Goal: Use online tool/utility: Utilize a website feature to perform a specific function

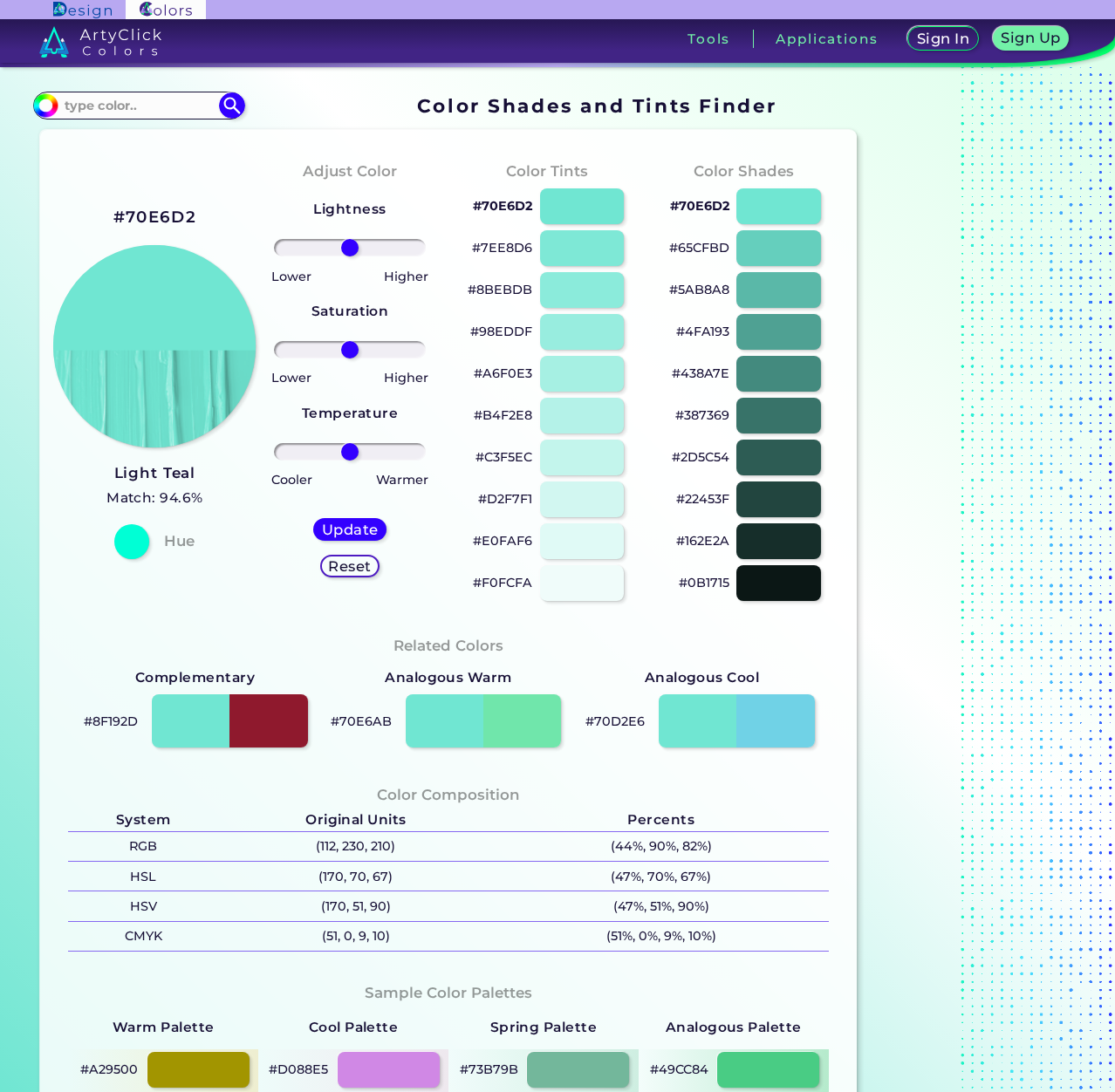
click at [149, 350] on img at bounding box center [154, 346] width 202 height 202
click at [161, 310] on img at bounding box center [154, 346] width 202 height 202
click at [93, 102] on input at bounding box center [138, 105] width 162 height 24
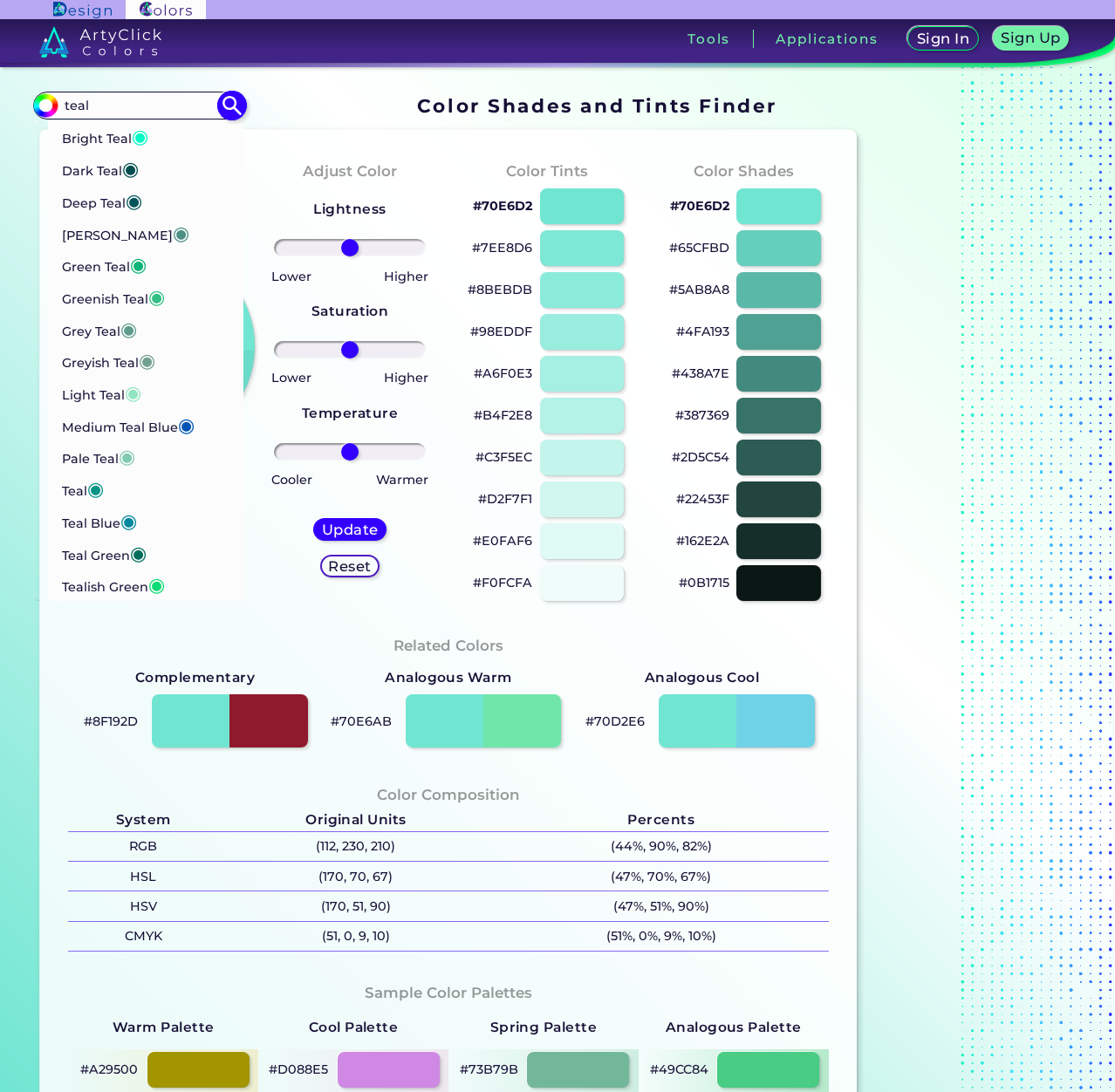
type input "teal"
click at [142, 178] on li "Dark Teal ◉" at bounding box center [146, 168] width 197 height 33
type input "#014d4e"
type input "#014D4E"
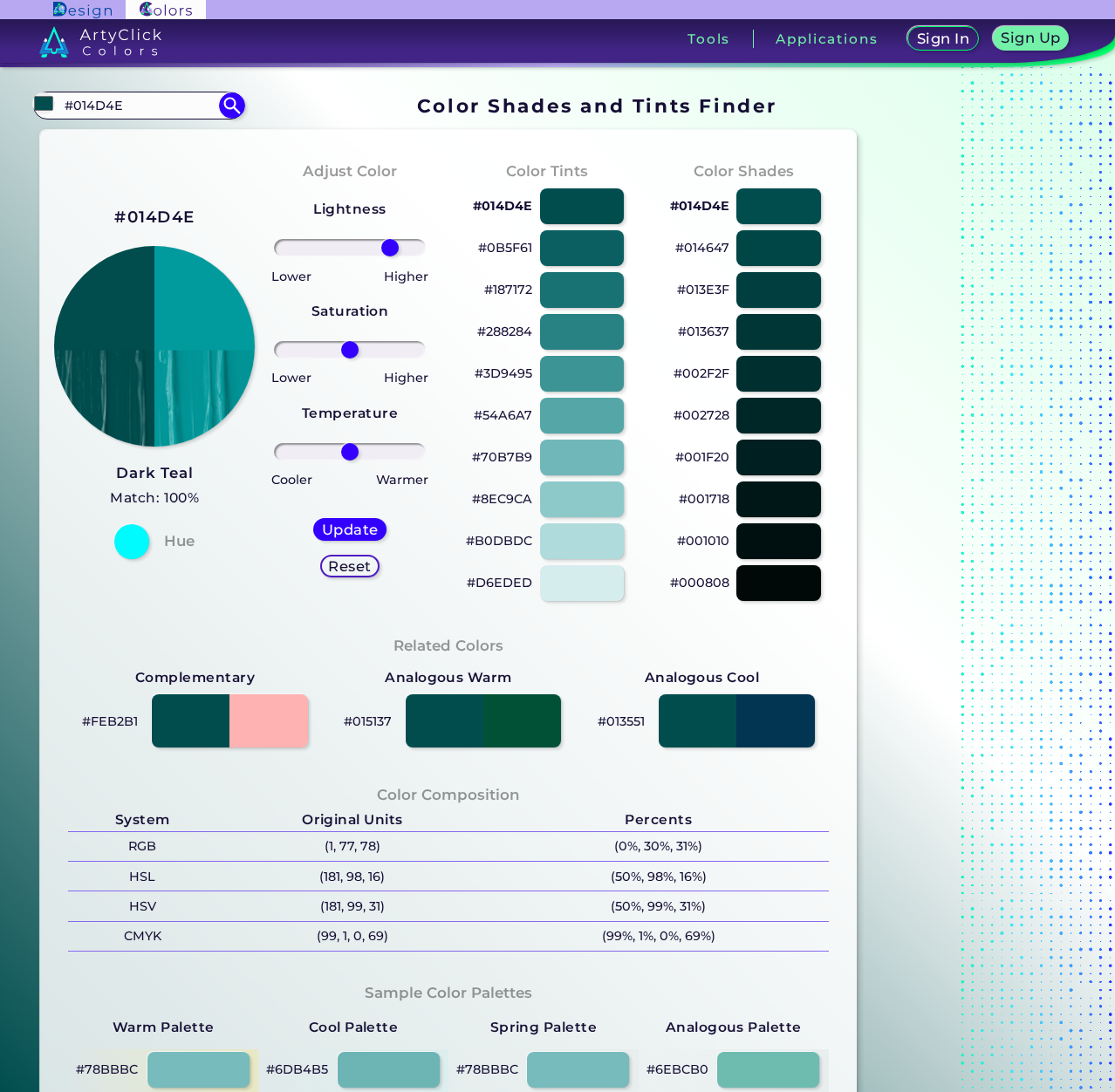
drag, startPoint x: 359, startPoint y: 243, endPoint x: 390, endPoint y: 245, distance: 31.1
type input "60"
click at [390, 245] on input "range" at bounding box center [350, 248] width 151 height 17
drag, startPoint x: 355, startPoint y: 351, endPoint x: 352, endPoint y: 467, distance: 116.0
type input "65"
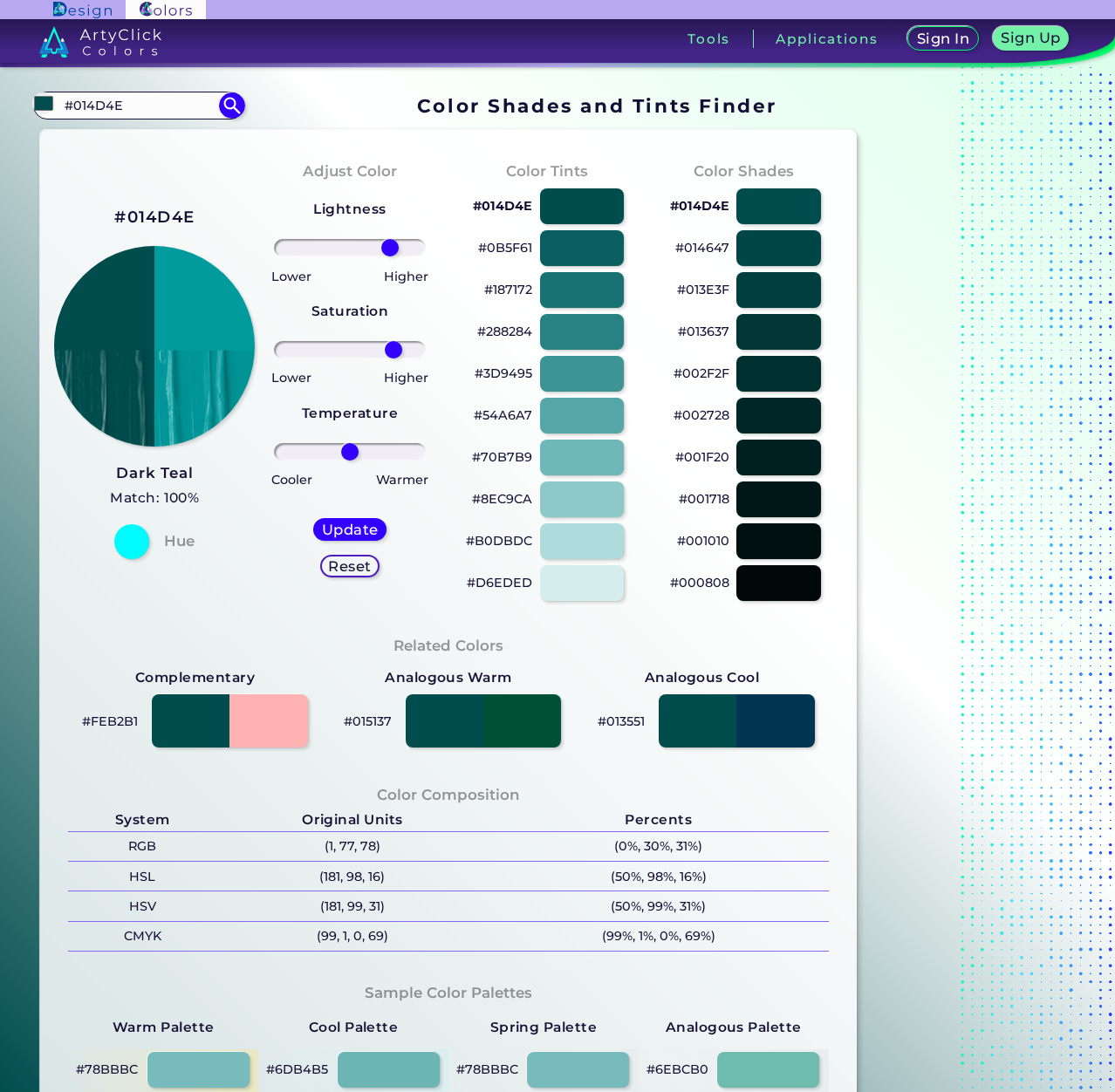
click at [394, 358] on input "range" at bounding box center [350, 350] width 151 height 17
drag, startPoint x: 348, startPoint y: 449, endPoint x: 367, endPoint y: 444, distance: 19.6
type input "25"
click at [367, 444] on input "range" at bounding box center [350, 452] width 151 height 17
click at [333, 519] on div "Update" at bounding box center [350, 530] width 66 height 21
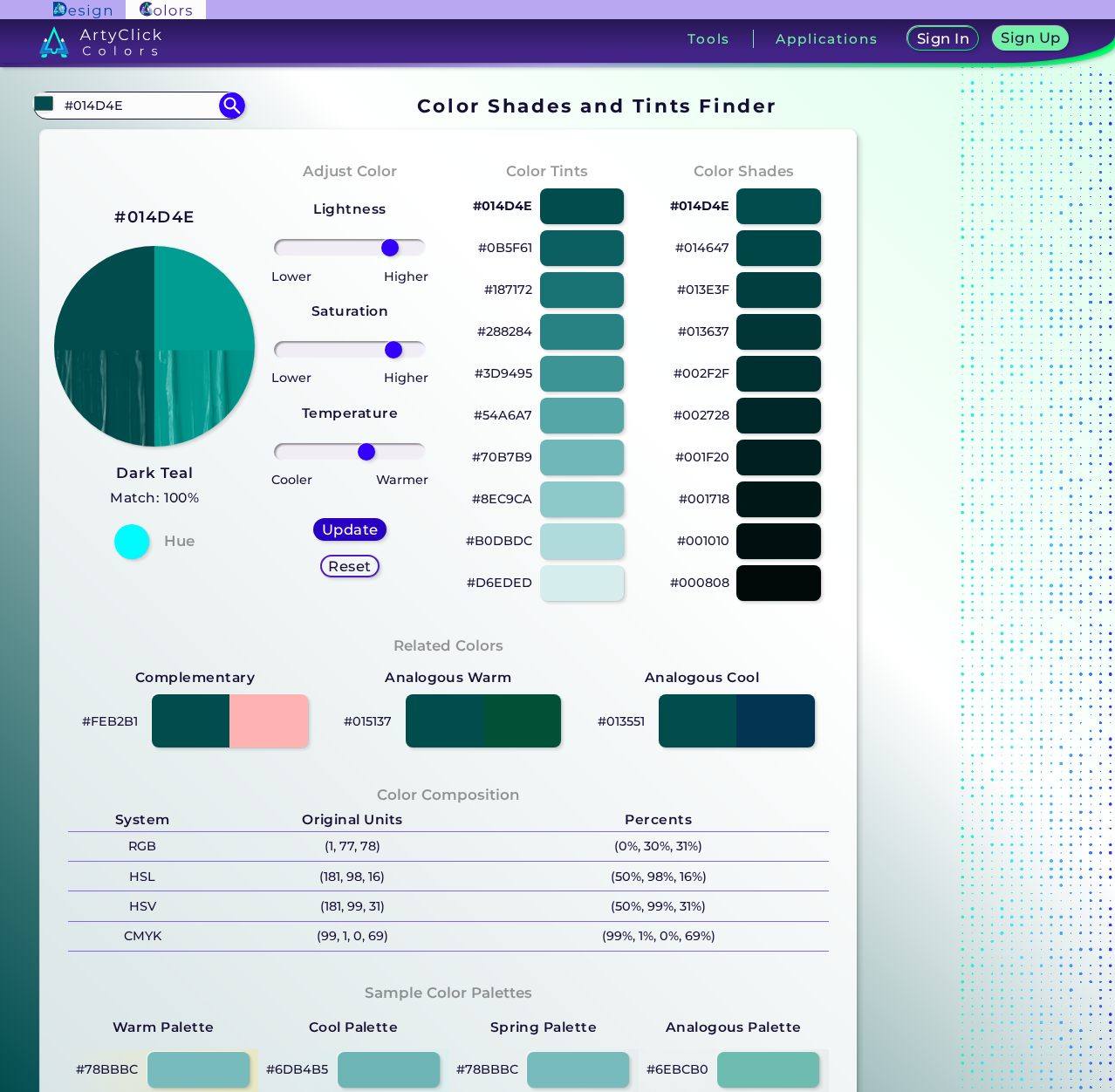
type input "#019d93"
type input "0"
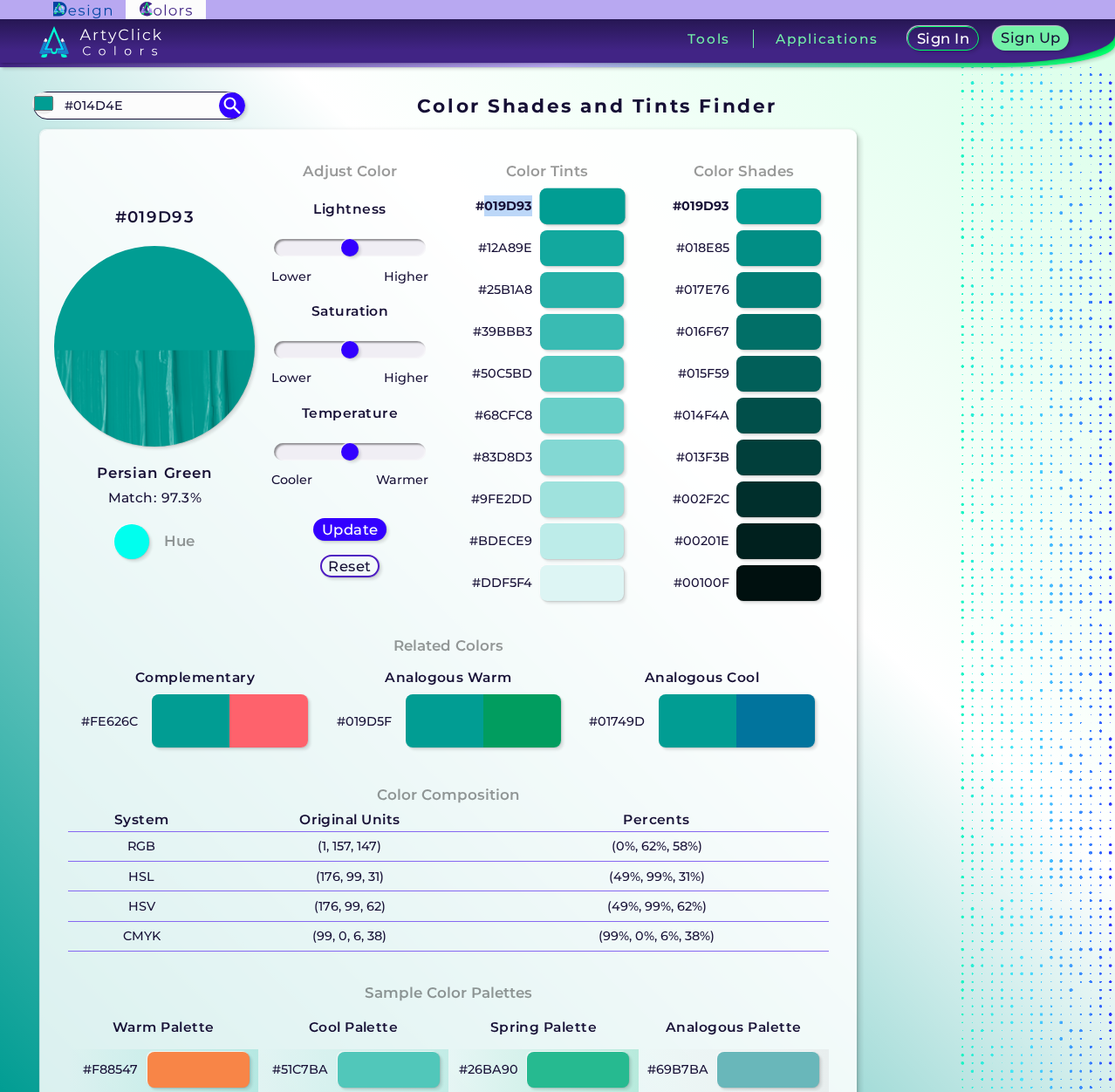
drag, startPoint x: 485, startPoint y: 206, endPoint x: 544, endPoint y: 210, distance: 59.1
click at [544, 210] on div "#019D93" at bounding box center [547, 207] width 170 height 42
copy div "019D93"
click at [243, 725] on div at bounding box center [230, 721] width 158 height 54
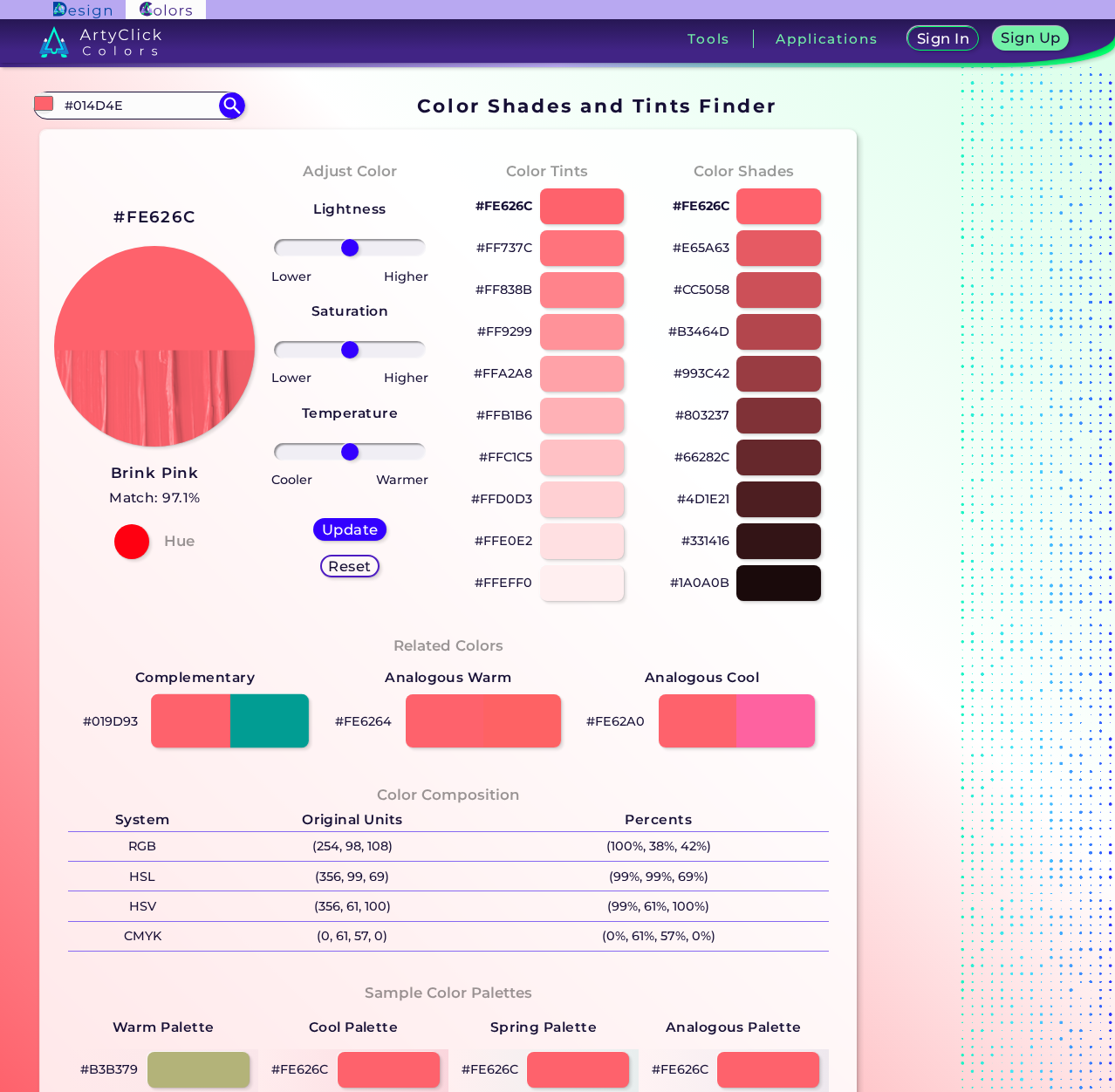
click at [175, 706] on div at bounding box center [230, 721] width 158 height 54
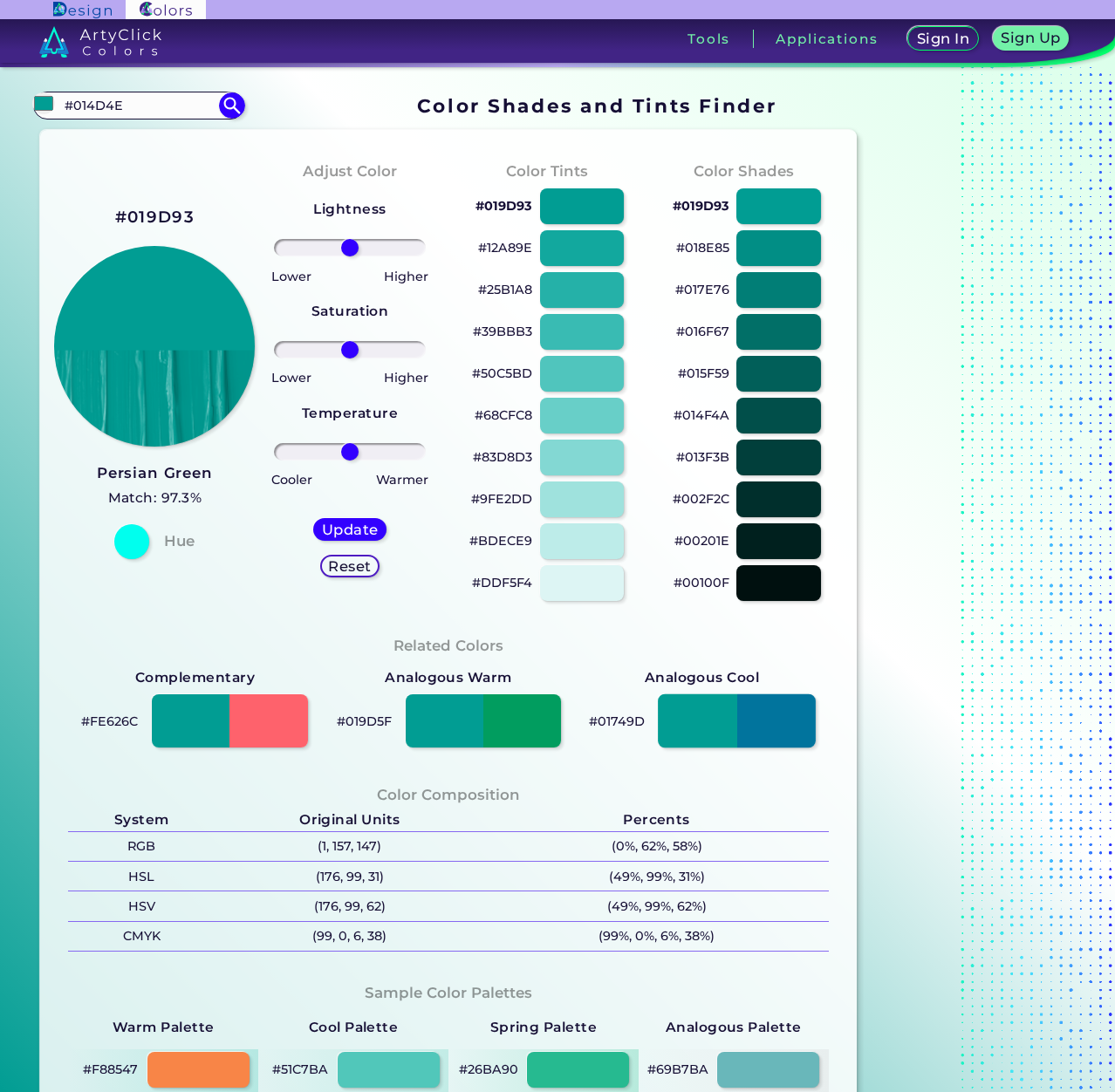
click at [772, 734] on div at bounding box center [737, 721] width 158 height 54
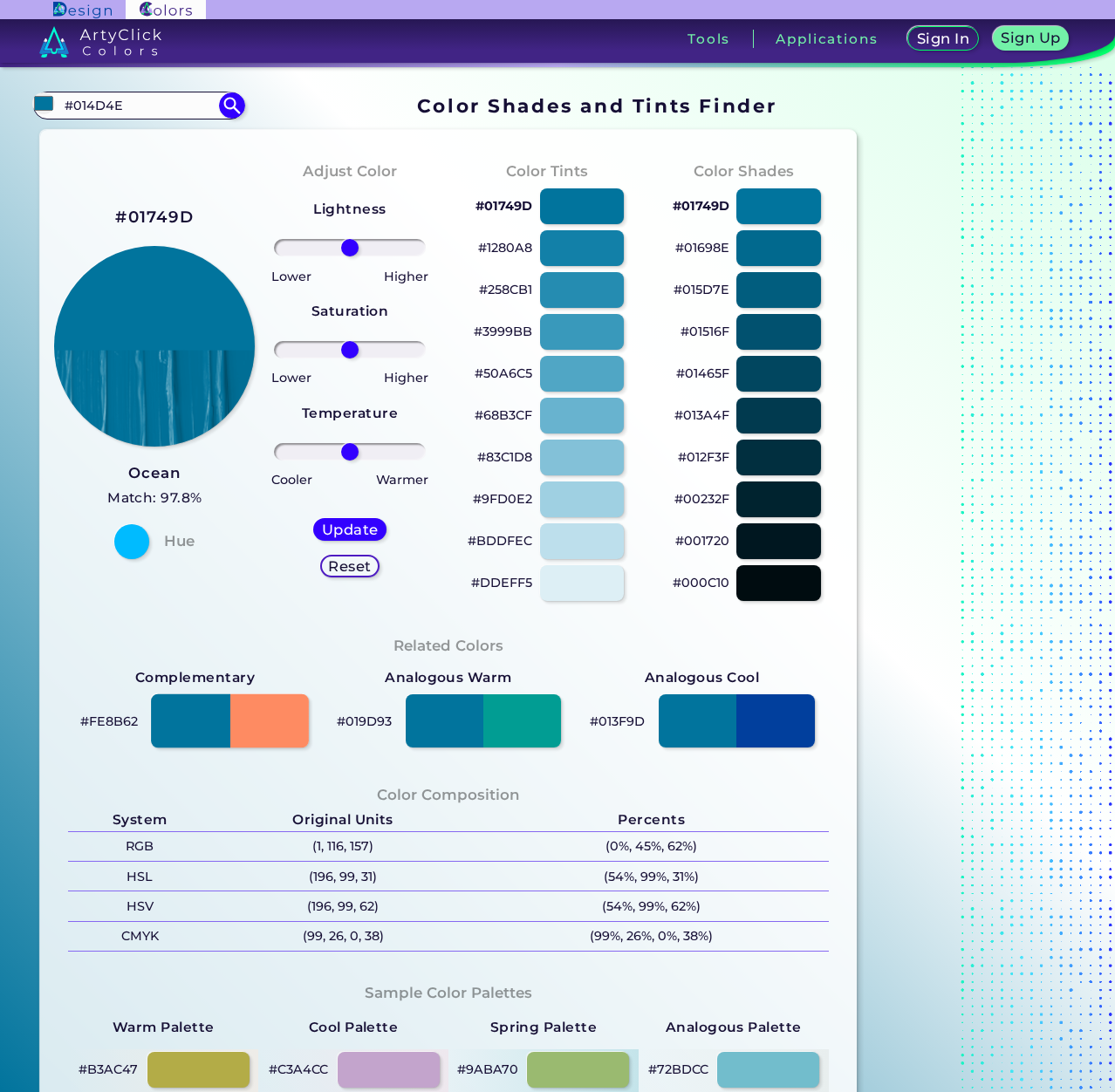
click at [184, 717] on div at bounding box center [230, 721] width 158 height 54
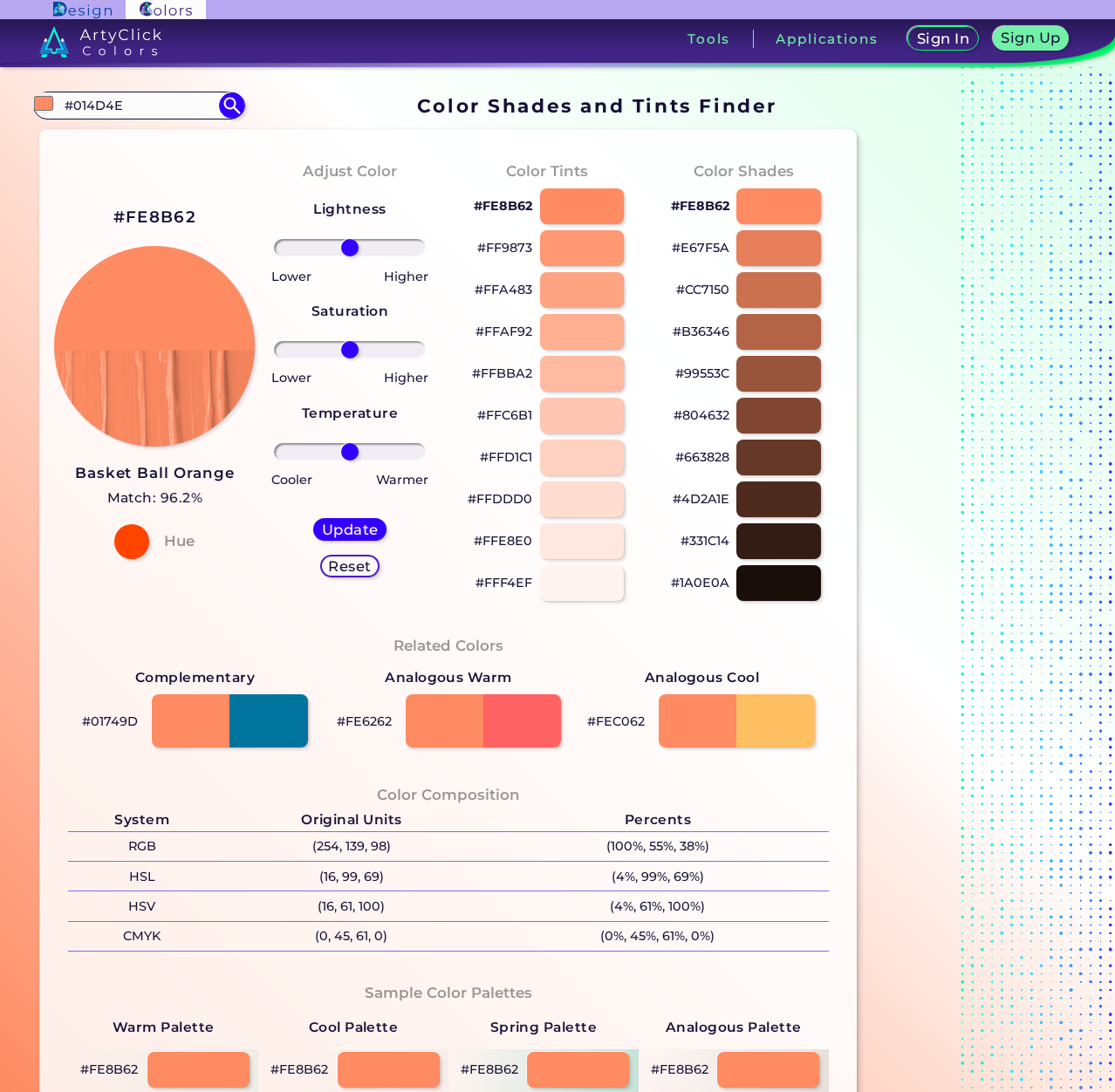
click at [338, 774] on div "Color Composition System Original Units Percents RGB (254, 139, 98) (100%, 55%,…" at bounding box center [447, 867] width 788 height 199
click at [303, 725] on div at bounding box center [230, 721] width 158 height 54
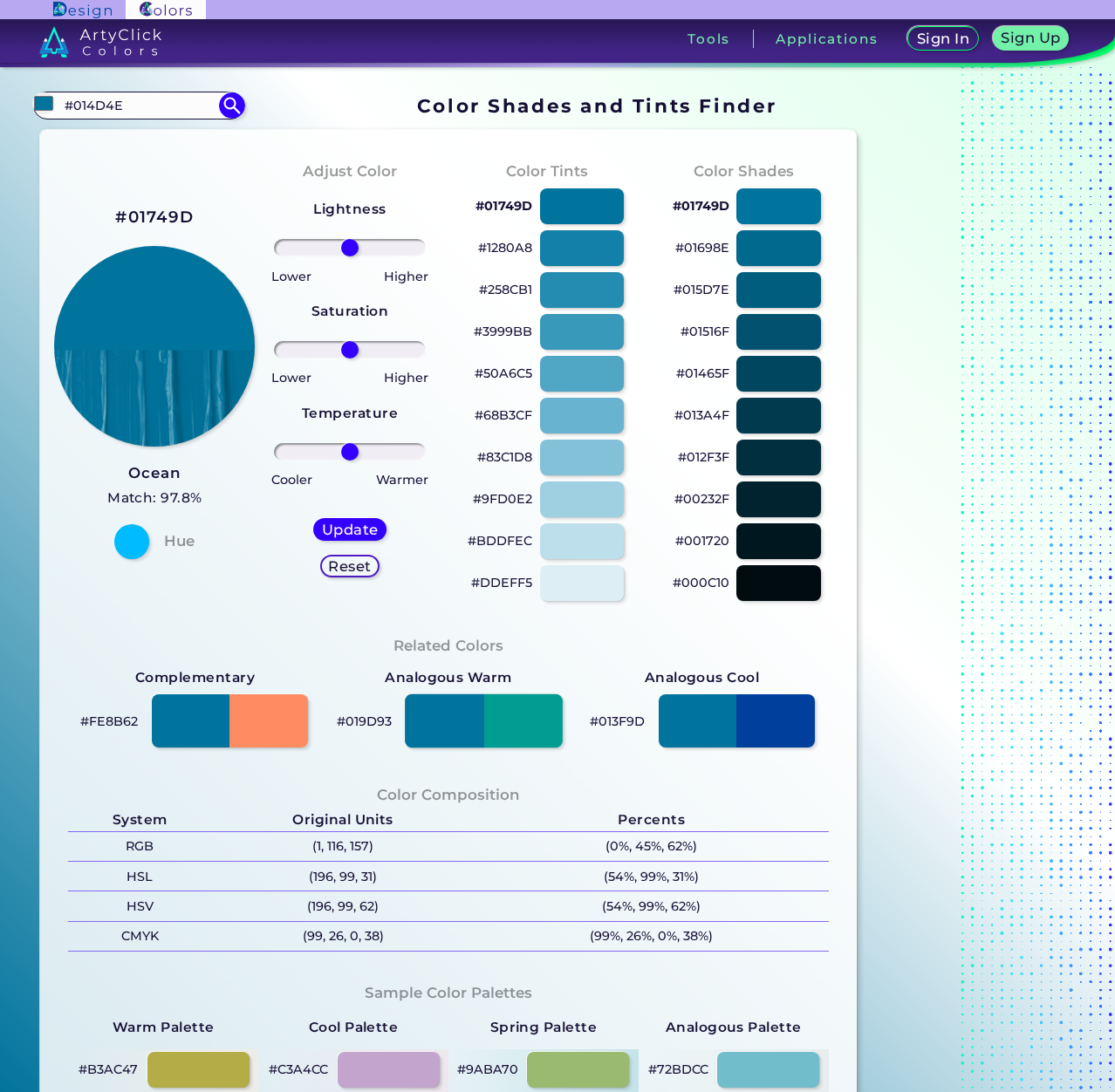
click at [540, 728] on div at bounding box center [484, 721] width 158 height 54
type input "#019d93"
